Goal: Information Seeking & Learning: Learn about a topic

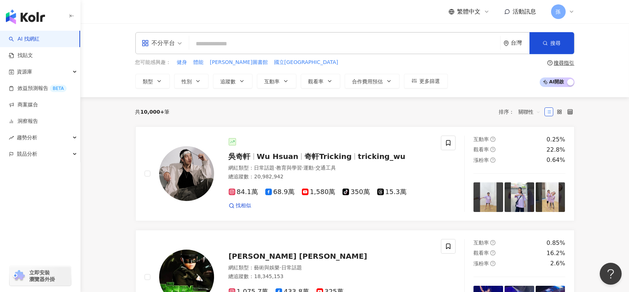
click at [221, 42] on input "search" at bounding box center [344, 44] width 305 height 14
paste input "**********"
type input "**********"
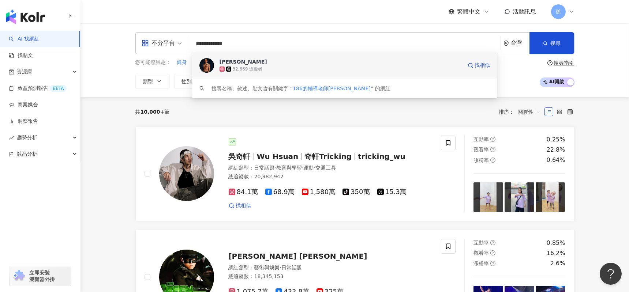
click at [243, 60] on span "Neil Lu" at bounding box center [340, 61] width 243 height 7
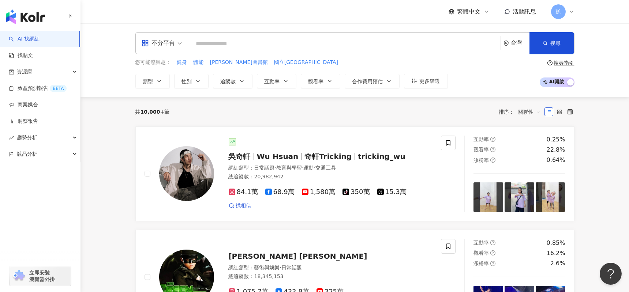
click at [211, 39] on input "search" at bounding box center [344, 44] width 305 height 14
paste input "******"
type input "******"
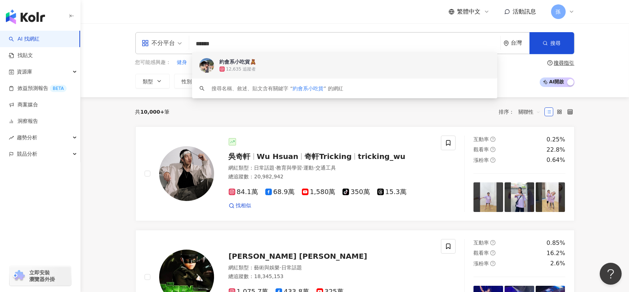
click at [244, 63] on div "約會系小吃貨🧸" at bounding box center [237, 61] width 37 height 7
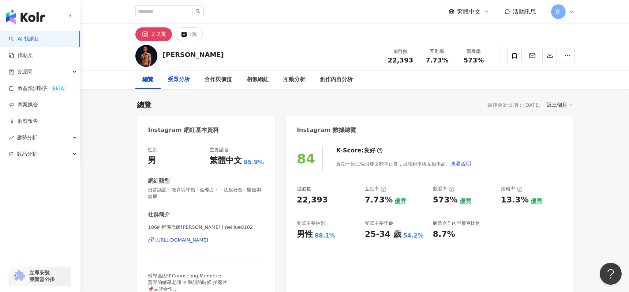
click at [181, 79] on div "受眾分析" at bounding box center [179, 79] width 22 height 9
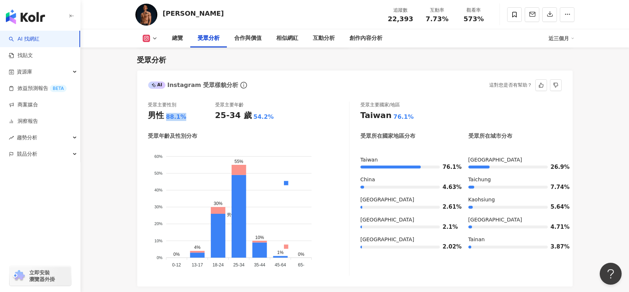
drag, startPoint x: 185, startPoint y: 118, endPoint x: 197, endPoint y: 118, distance: 12.1
click at [196, 118] on div "男性 88.1%" at bounding box center [181, 115] width 67 height 11
click at [213, 119] on div "男性 88.1%" at bounding box center [181, 115] width 67 height 11
drag, startPoint x: 217, startPoint y: 116, endPoint x: 273, endPoint y: 210, distance: 109.0
click at [273, 210] on div "受眾主要性別 男性 88.1% 受眾主要年齡 25-34 歲 54.2% 受眾年齡及性別分布 男性 女性 60% 60% 50% 50% 40% 40% 30…" at bounding box center [248, 189] width 201 height 174
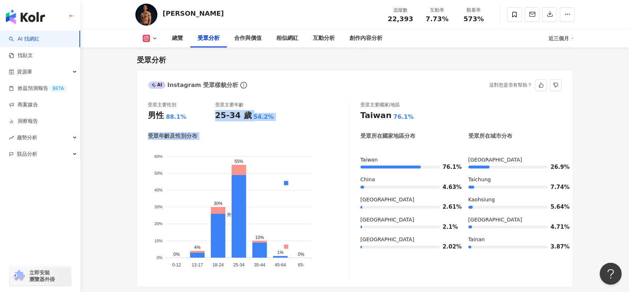
click at [297, 139] on div "受眾年齡及性別分布" at bounding box center [248, 136] width 201 height 8
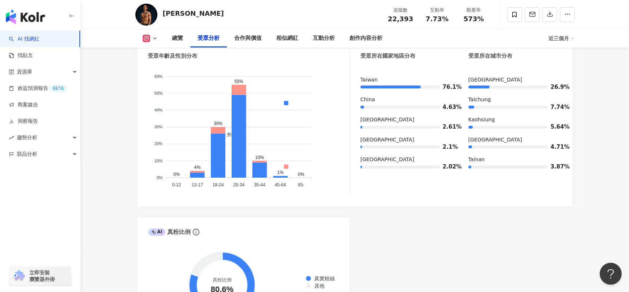
scroll to position [740, 0]
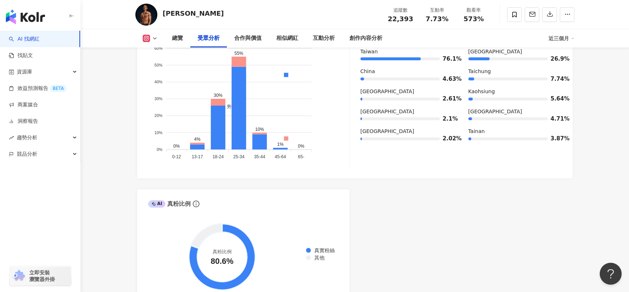
click at [328, 88] on div "男性 女性" at bounding box center [286, 110] width 122 height 129
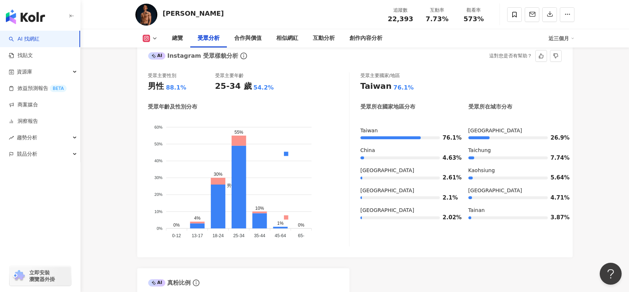
scroll to position [658, 0]
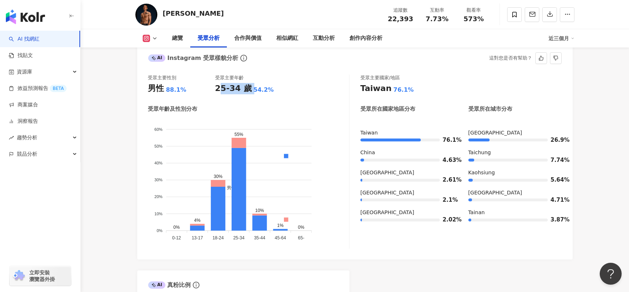
drag, startPoint x: 217, startPoint y: 92, endPoint x: 248, endPoint y: 90, distance: 30.4
click at [248, 90] on div "25-34 歲 54.2%" at bounding box center [248, 88] width 67 height 11
click at [312, 108] on div "受眾年齡及性別分布" at bounding box center [248, 109] width 201 height 8
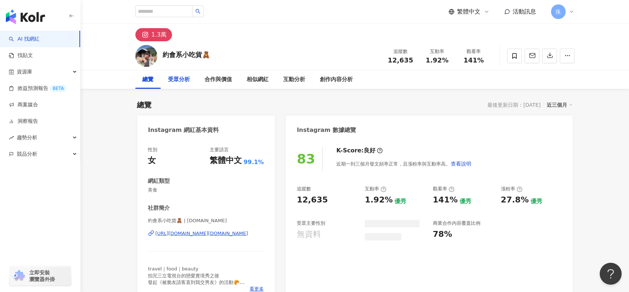
drag, startPoint x: 185, startPoint y: 79, endPoint x: 239, endPoint y: 141, distance: 81.7
click at [185, 79] on div "受眾分析" at bounding box center [179, 79] width 22 height 9
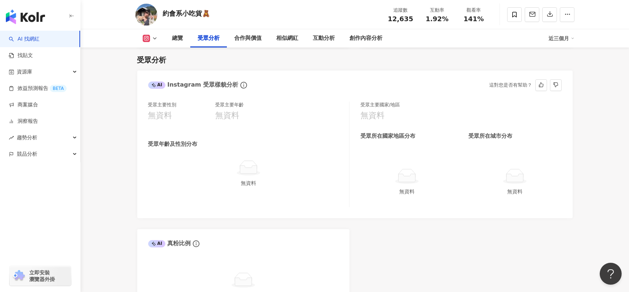
click at [262, 149] on div "受眾年齡及性別分布 無資料" at bounding box center [248, 163] width 201 height 47
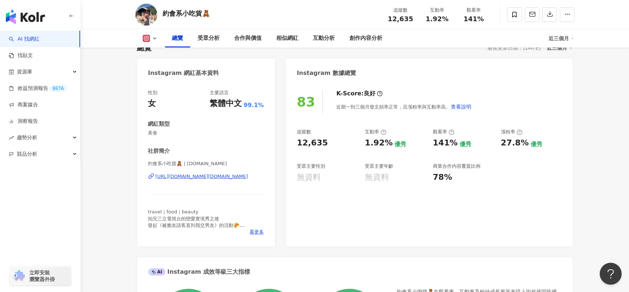
scroll to position [56, 0]
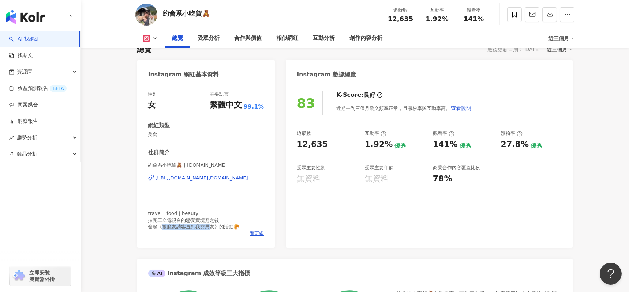
drag, startPoint x: 161, startPoint y: 226, endPoint x: 208, endPoint y: 229, distance: 47.7
click at [208, 229] on span "travel｜food｜beauty 拍完三立電視台的戀愛實境秀之後 發起《被脆友請客直到我交男友》的活動🥐 - ✏️拿過全球華文文學獎那個 📮合作來信：ea…" at bounding box center [204, 240] width 113 height 59
click at [250, 234] on span "看更多" at bounding box center [256, 233] width 14 height 7
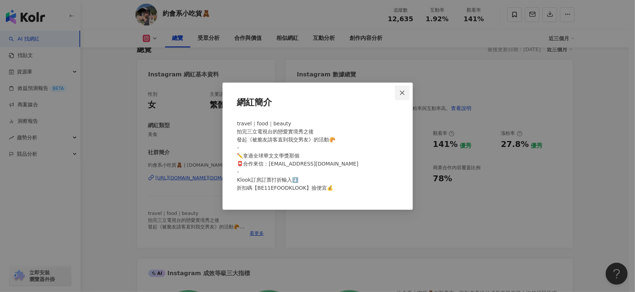
click at [398, 92] on span "Close" at bounding box center [402, 93] width 15 height 6
